Goal: Task Accomplishment & Management: Complete application form

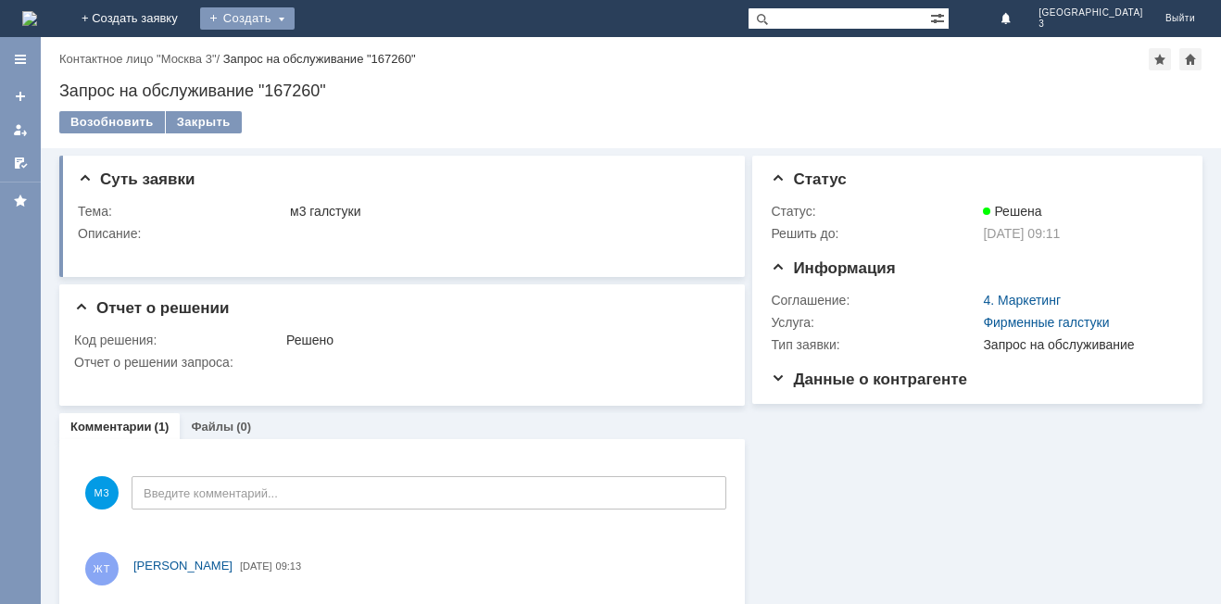
click at [294, 21] on div "Создать" at bounding box center [247, 18] width 94 height 22
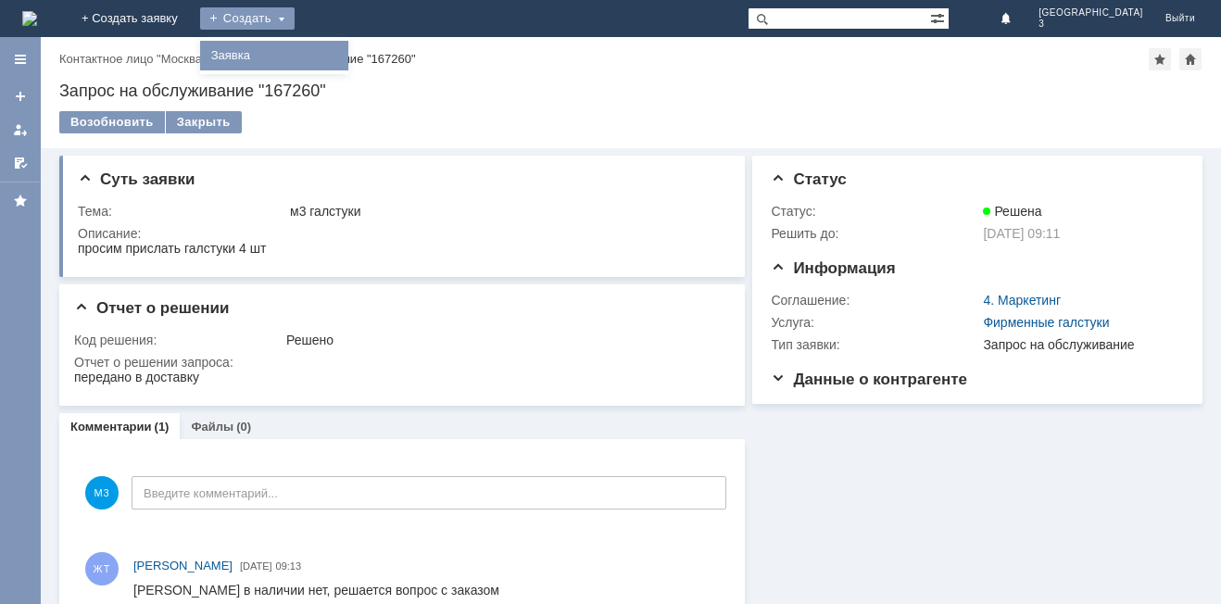
click at [342, 51] on link "Заявка" at bounding box center [274, 55] width 141 height 22
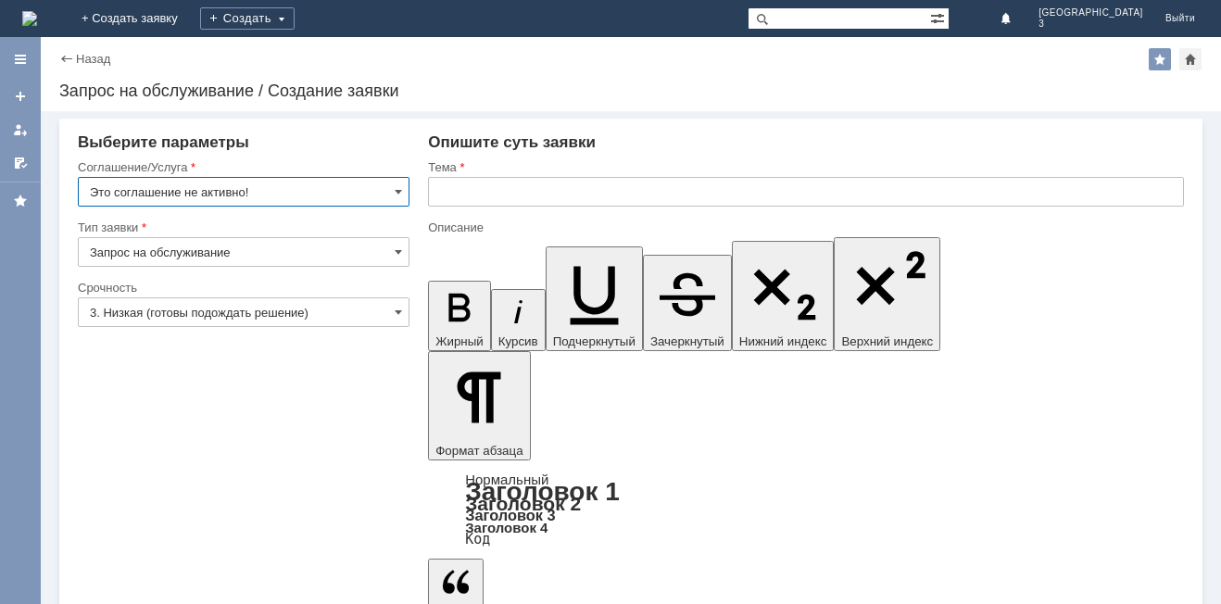
click at [298, 185] on input "Это соглашение не активно!" at bounding box center [244, 192] width 332 height 30
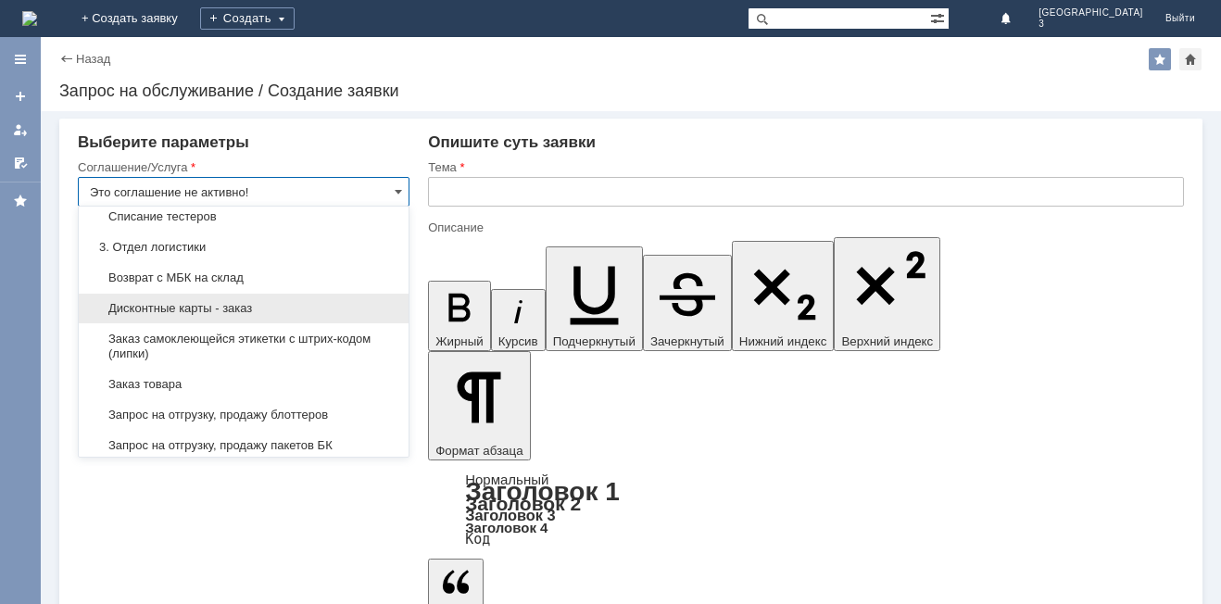
scroll to position [407, 0]
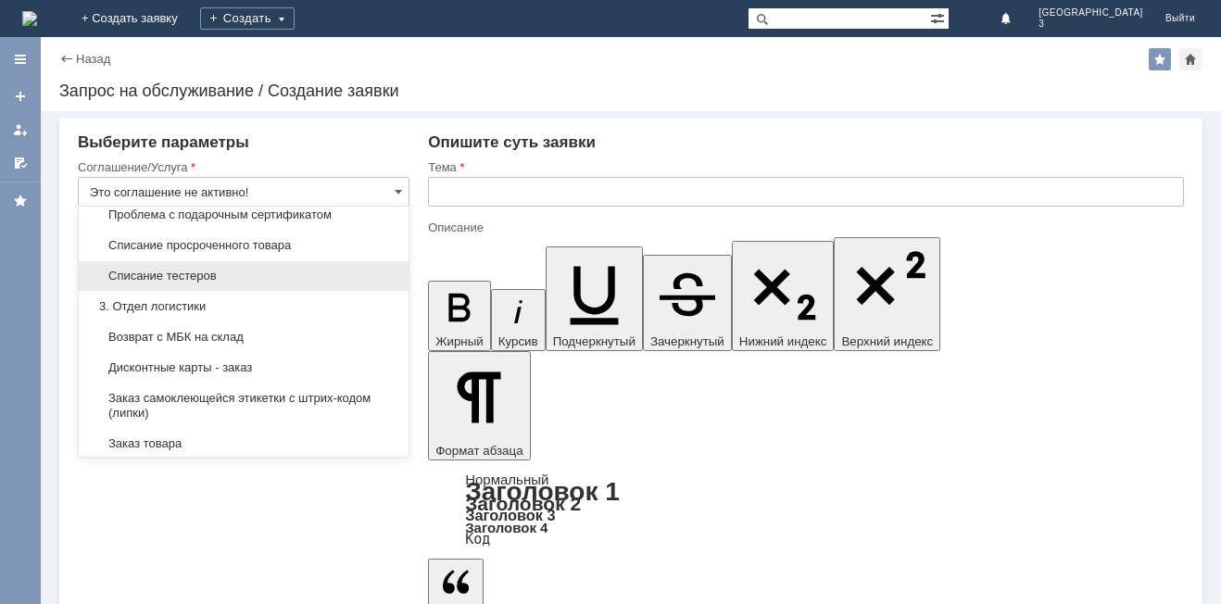
click at [217, 282] on div "Списание тестеров" at bounding box center [244, 276] width 330 height 30
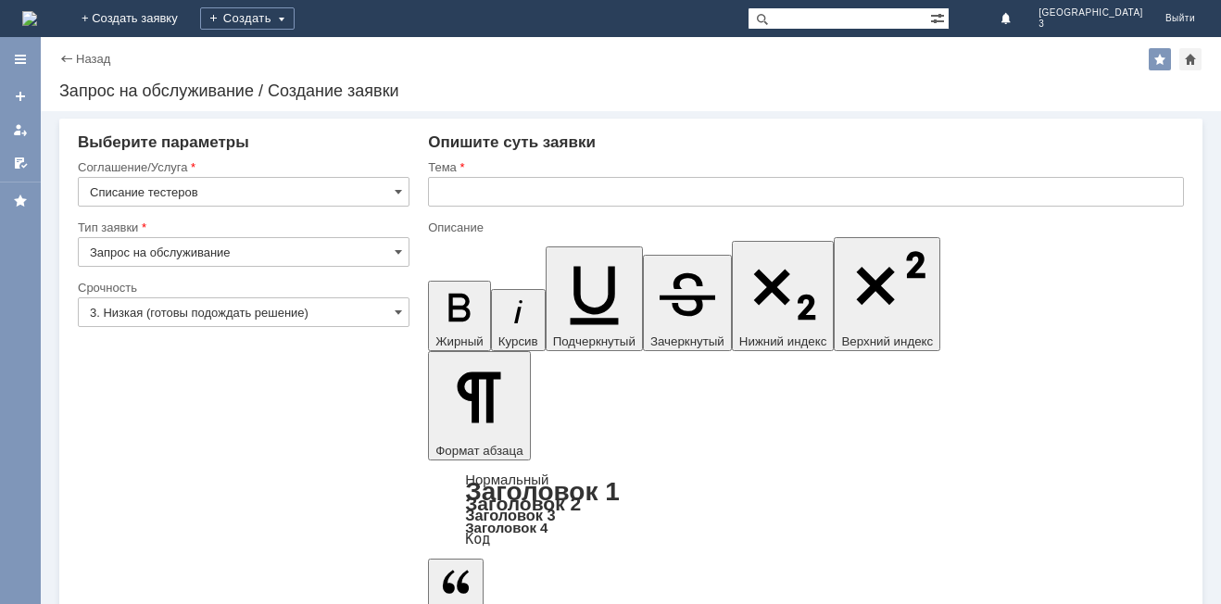
type input "Списание тестеров"
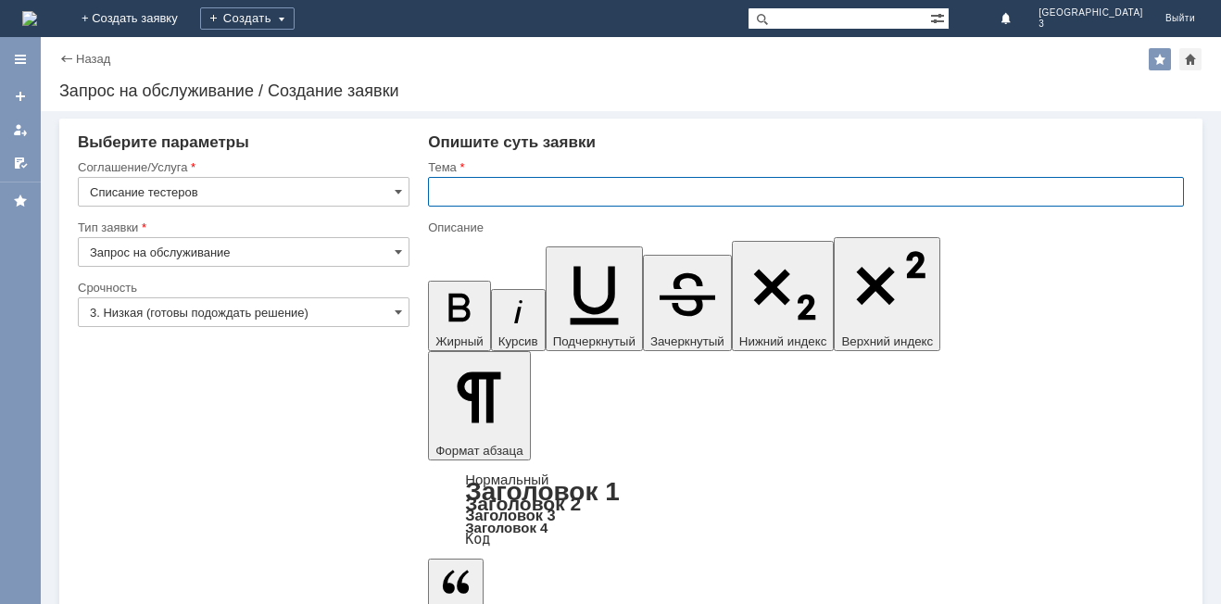
click at [460, 191] on input "text" at bounding box center [806, 192] width 756 height 30
type input "Тестеры"
click at [395, 247] on span at bounding box center [398, 251] width 7 height 15
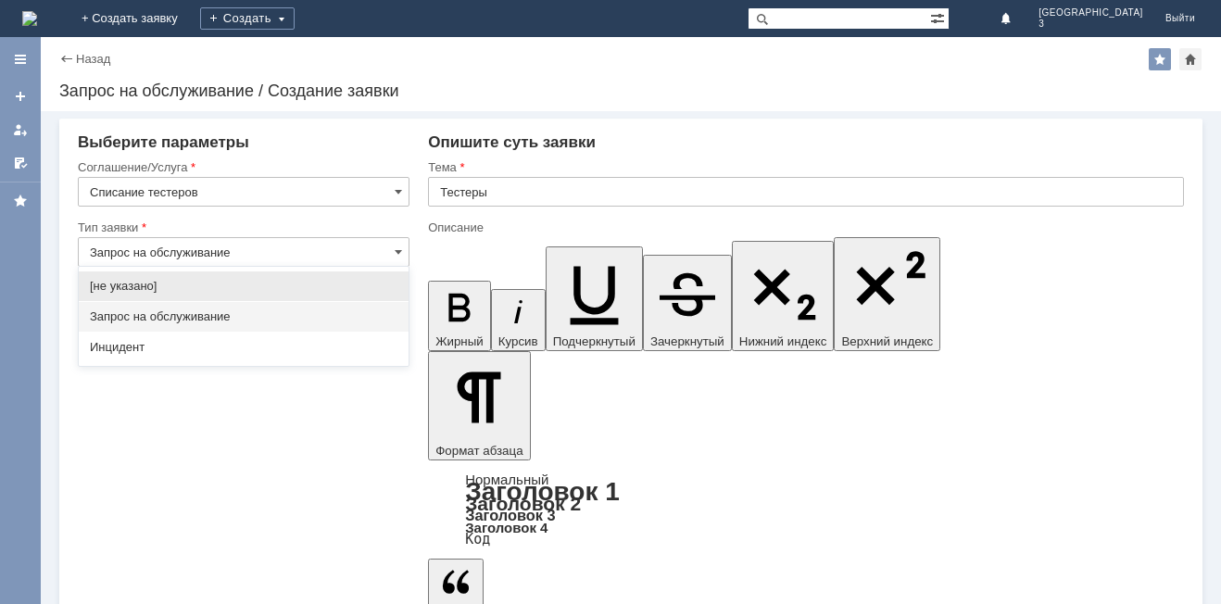
drag, startPoint x: 344, startPoint y: 409, endPoint x: 338, endPoint y: 388, distance: 22.3
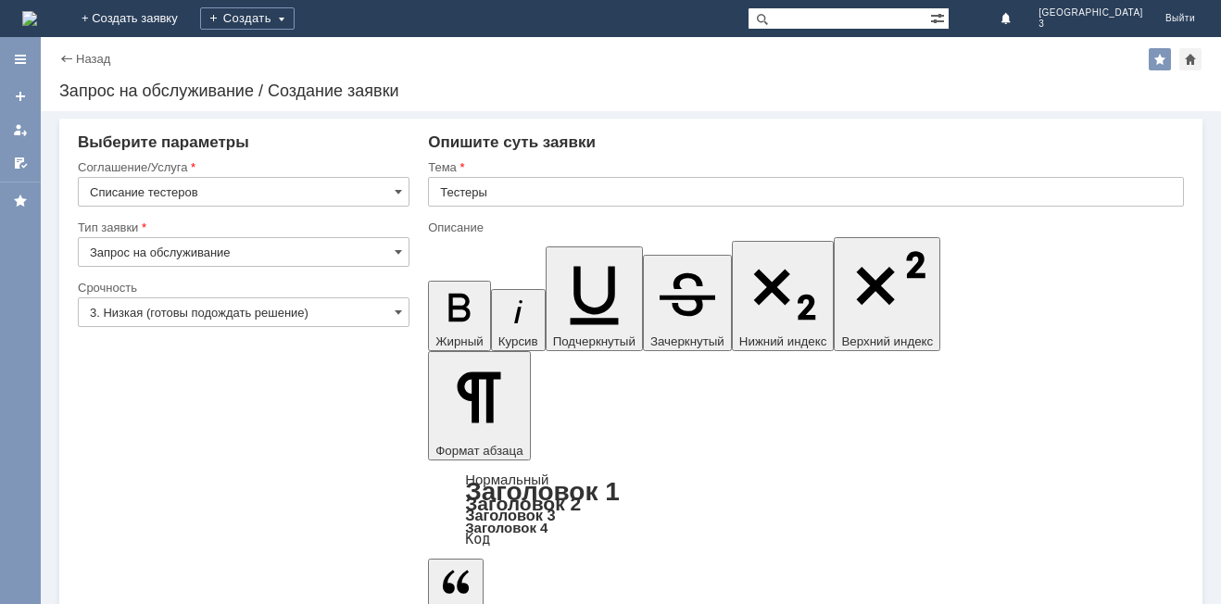
type input "Запрос на обслуживание"
drag, startPoint x: 324, startPoint y: 312, endPoint x: 313, endPoint y: 311, distance: 11.2
click at [321, 312] on input "3. Низкая (готовы подождать решение)" at bounding box center [244, 312] width 332 height 30
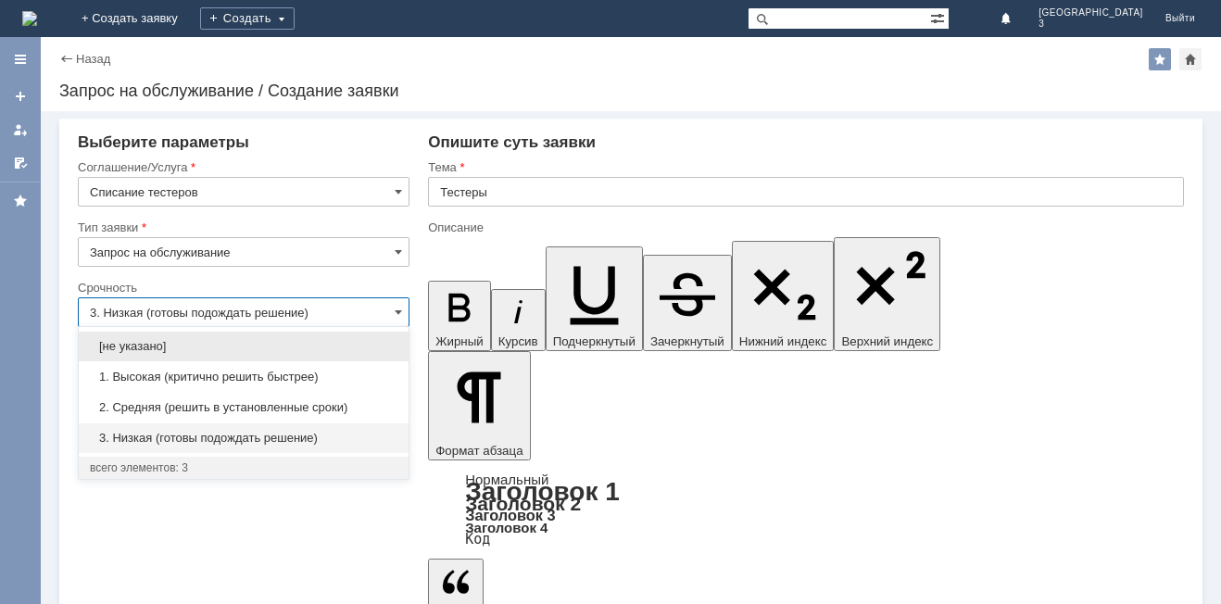
drag, startPoint x: 192, startPoint y: 408, endPoint x: 191, endPoint y: 395, distance: 13.0
click at [184, 401] on span "2. Средняя (решить в установленные сроки)" at bounding box center [243, 407] width 307 height 15
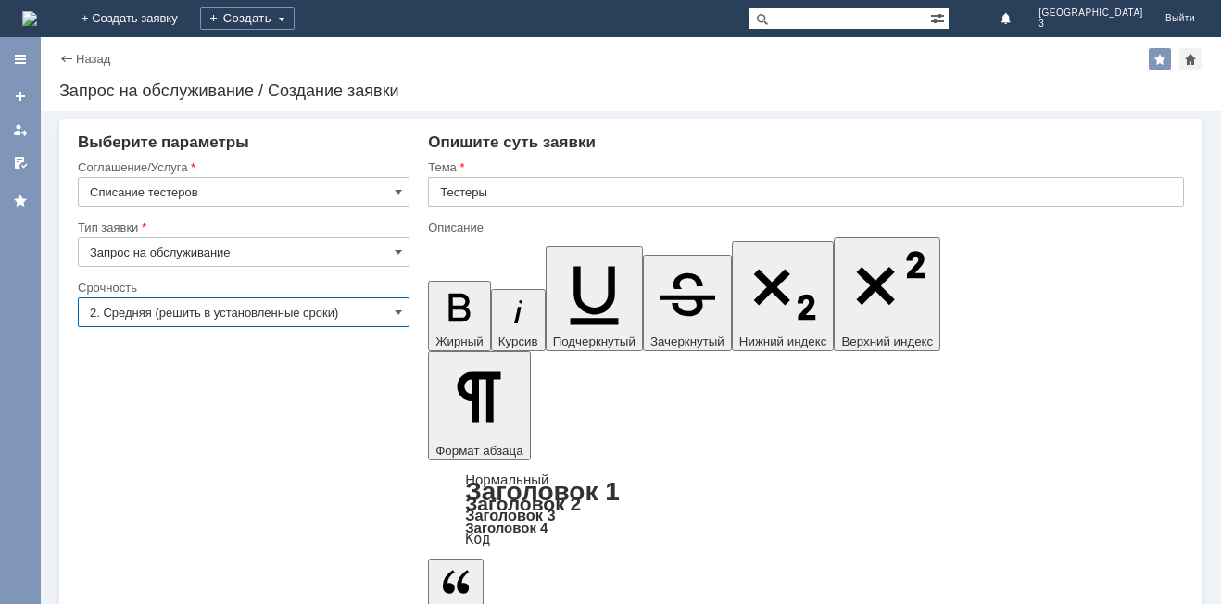
type input "2. Средняя (решить в установленные сроки)"
drag, startPoint x: 595, startPoint y: 4953, endPoint x: 535, endPoint y: 4977, distance: 64.0
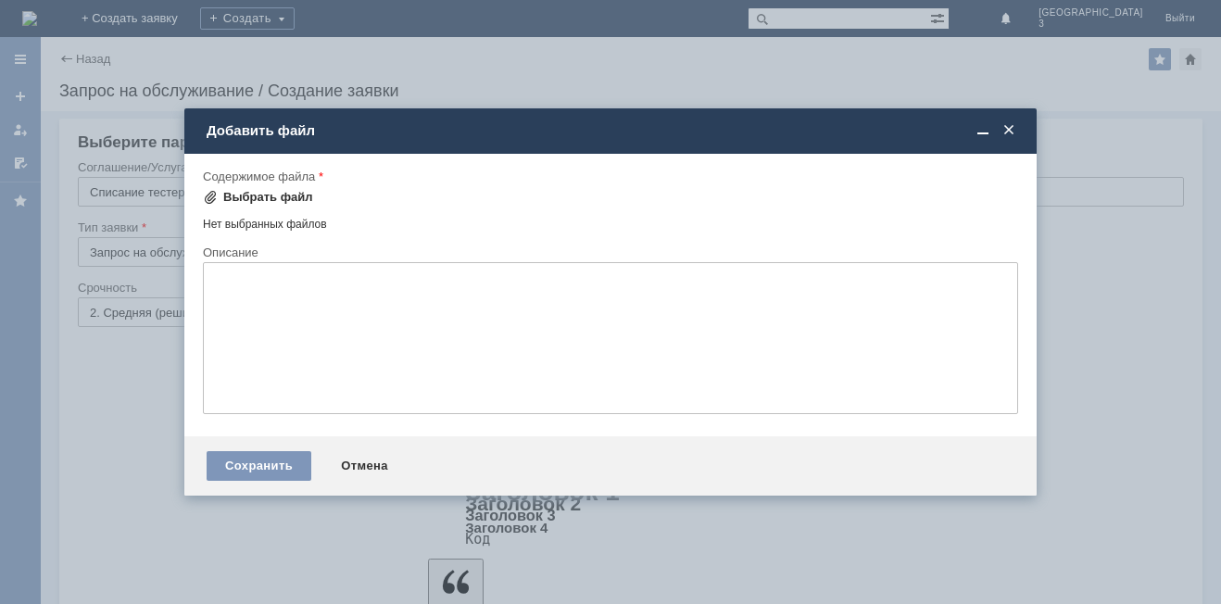
click at [270, 186] on div "Выбрать файл" at bounding box center [258, 197] width 110 height 22
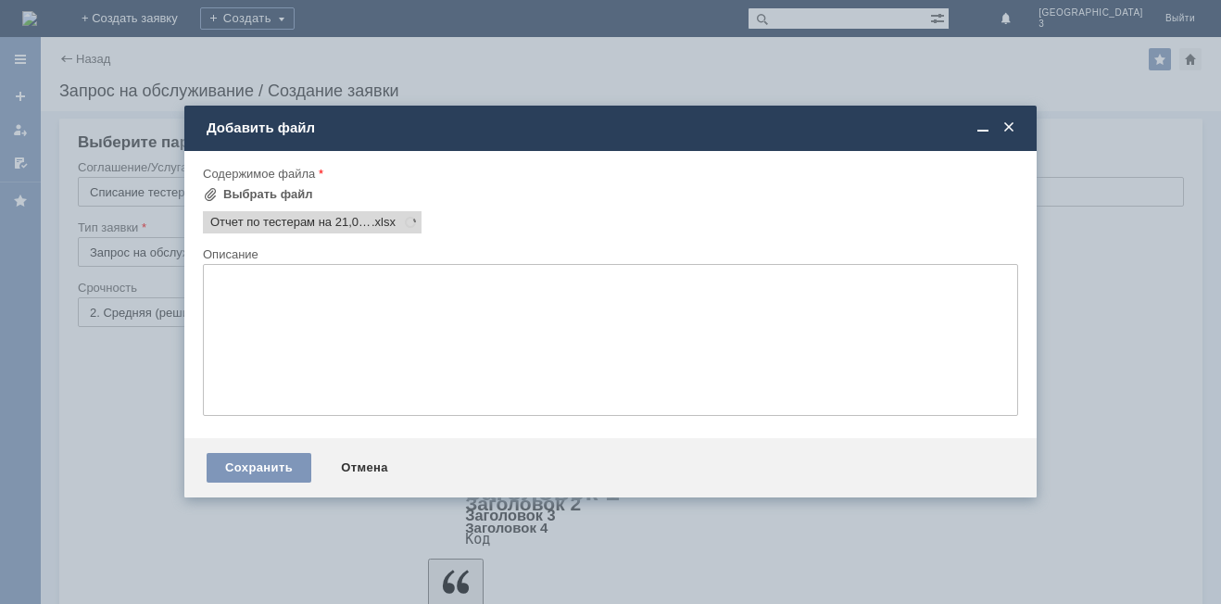
scroll to position [0, 0]
click at [279, 468] on div "Сохранить" at bounding box center [259, 468] width 105 height 30
